Goal: Task Accomplishment & Management: Manage account settings

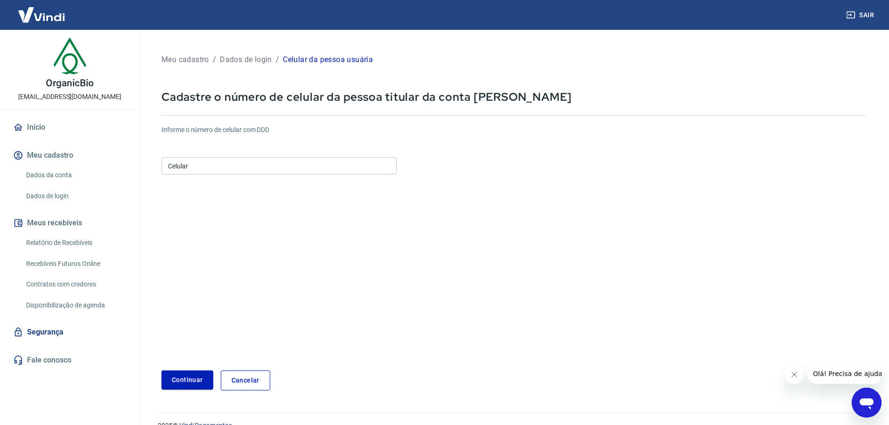
click at [226, 162] on input "Celular" at bounding box center [278, 165] width 235 height 17
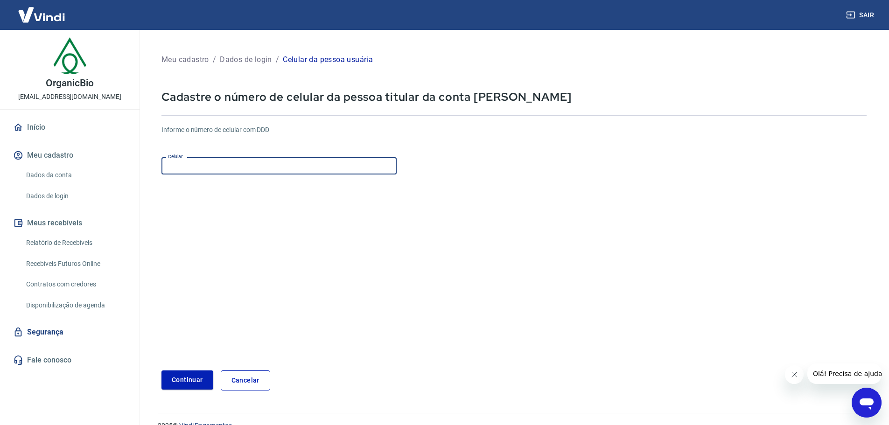
type input "[PHONE_NUMBER]"
click at [196, 379] on button "Continuar" at bounding box center [187, 380] width 52 height 19
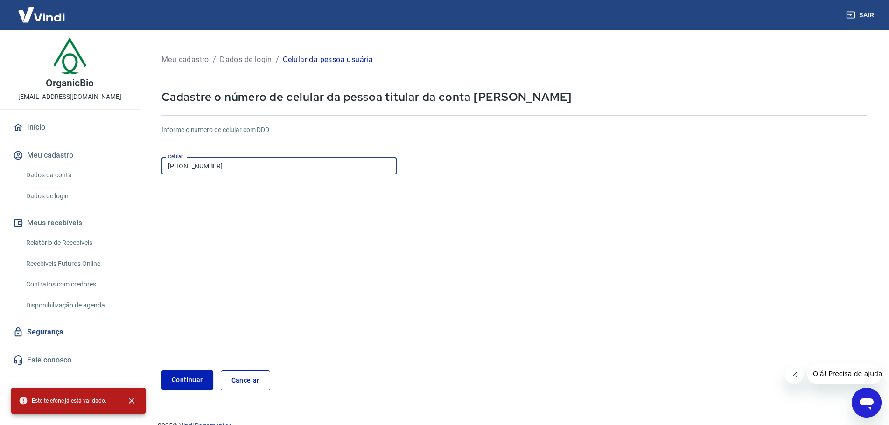
click at [234, 168] on input "[PHONE_NUMBER]" at bounding box center [278, 165] width 235 height 17
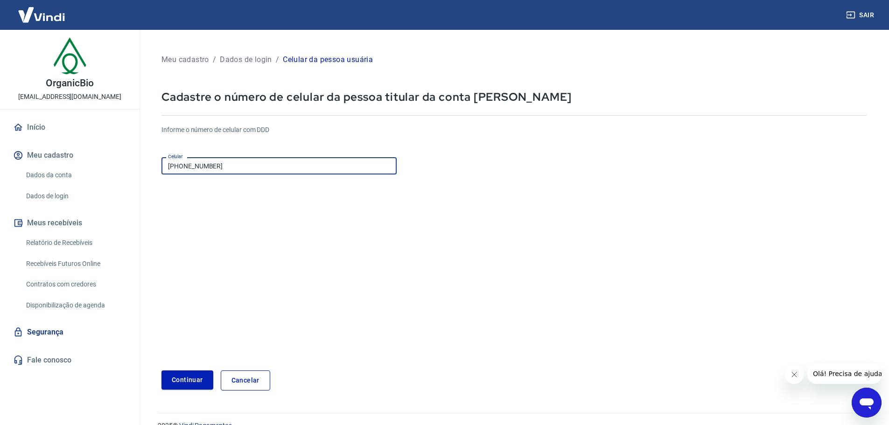
click at [234, 168] on input "[PHONE_NUMBER]" at bounding box center [278, 165] width 235 height 17
drag, startPoint x: 232, startPoint y: 169, endPoint x: 160, endPoint y: 174, distance: 72.5
click at [160, 174] on div "Meu cadastro / Dados de login / Celular da pessoa usuária Cadastre o número de …" at bounding box center [514, 221] width 728 height 361
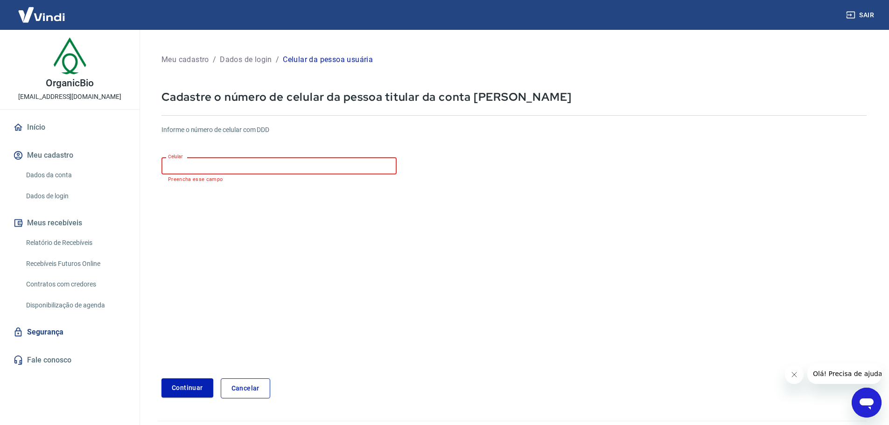
click at [191, 168] on input "Celular" at bounding box center [278, 165] width 235 height 17
type input "[PHONE_NUMBER]"
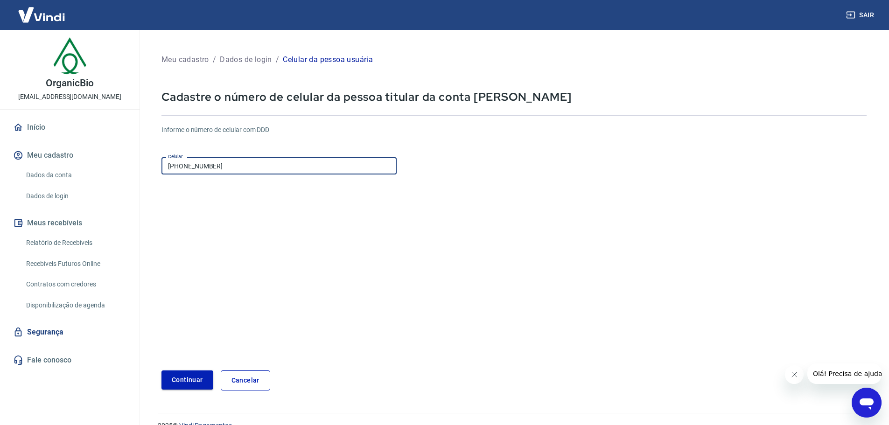
click at [180, 387] on button "Continuar" at bounding box center [187, 380] width 52 height 19
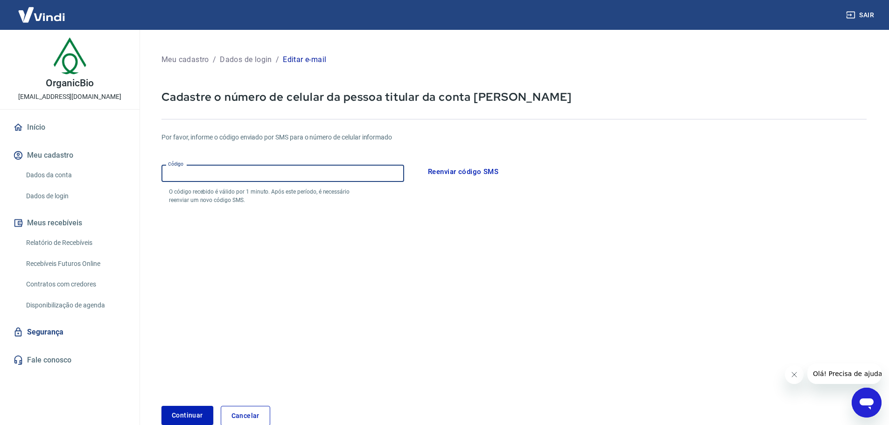
click at [199, 175] on input "Código" at bounding box center [282, 173] width 243 height 17
type input "400892"
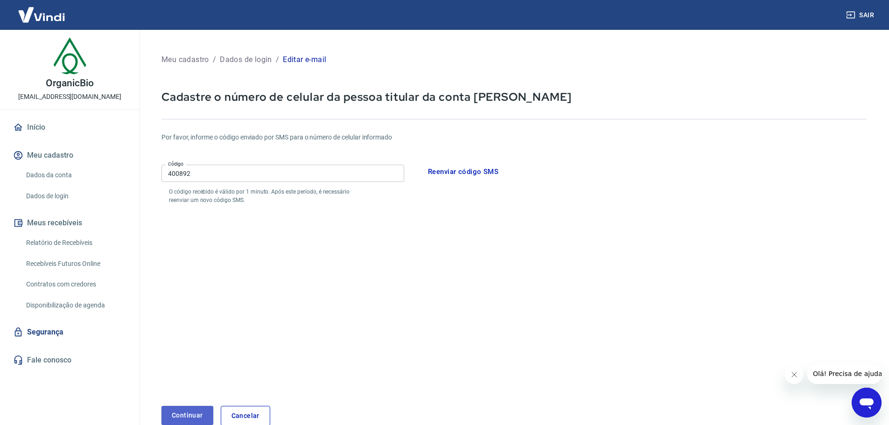
click at [181, 409] on button "Continuar" at bounding box center [187, 415] width 52 height 19
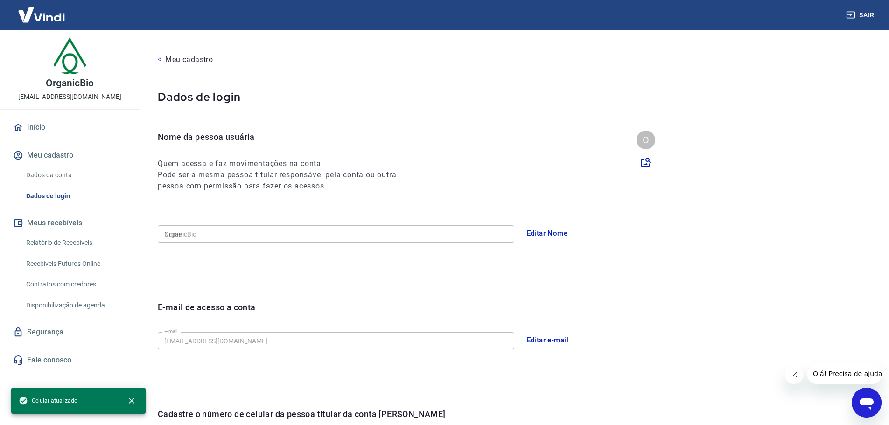
type input "[PHONE_NUMBER]"
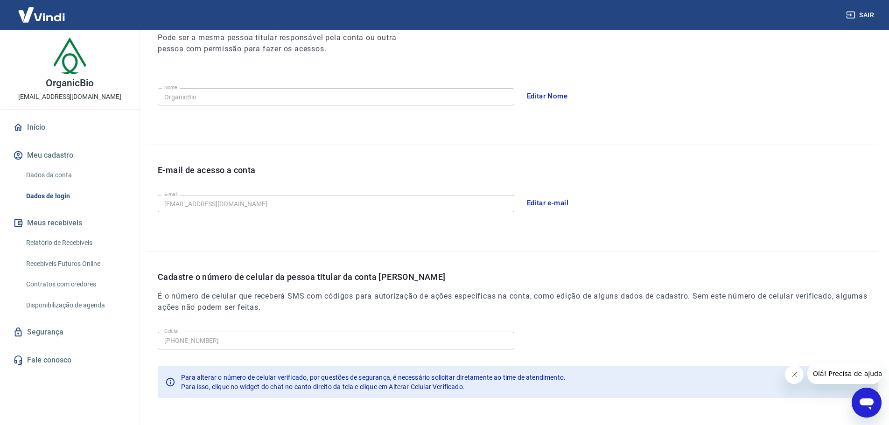
scroll to position [126, 0]
